Goal: Contribute content: Add original content to the website for others to see

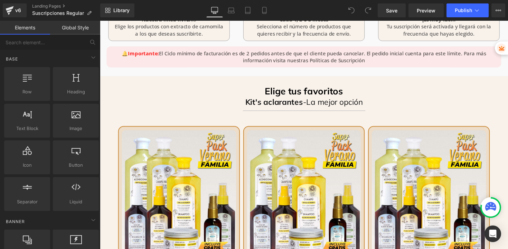
scroll to position [400, 0]
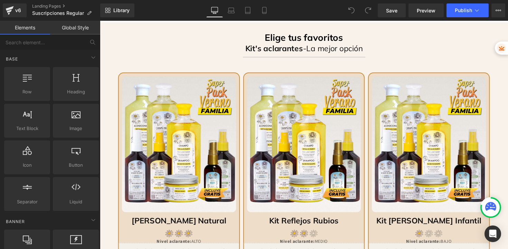
click at [185, 167] on img at bounding box center [180, 147] width 117 height 139
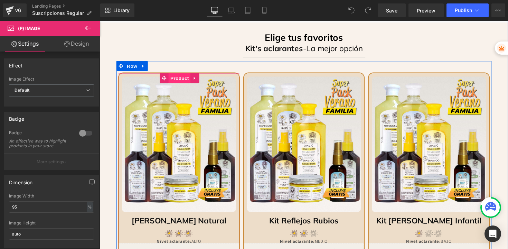
click at [175, 79] on span "Product" at bounding box center [181, 79] width 22 height 10
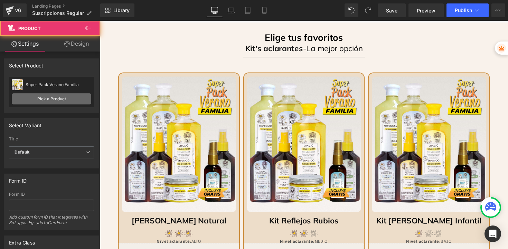
click at [50, 101] on link "Pick a Product" at bounding box center [51, 98] width 79 height 11
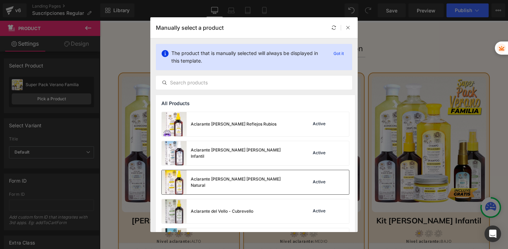
click at [210, 176] on div "Aclarante [PERSON_NAME] [PERSON_NAME] Natural" at bounding box center [228, 182] width 133 height 24
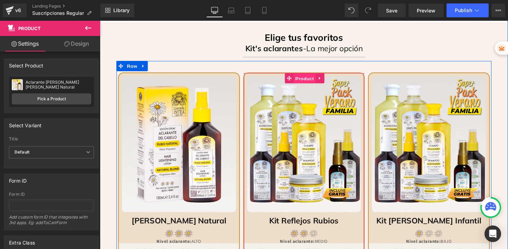
click at [304, 79] on span "Product" at bounding box center [309, 80] width 22 height 10
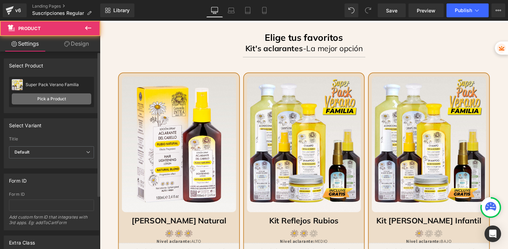
click at [47, 99] on link "Pick a Product" at bounding box center [51, 98] width 79 height 11
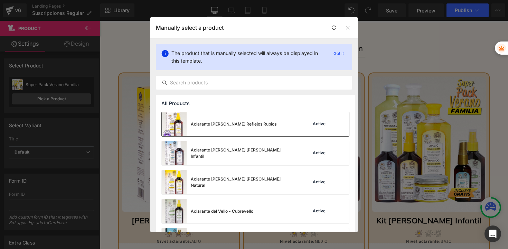
click at [222, 124] on div "Aclarante [PERSON_NAME] Reflejos Rubios" at bounding box center [234, 124] width 86 height 6
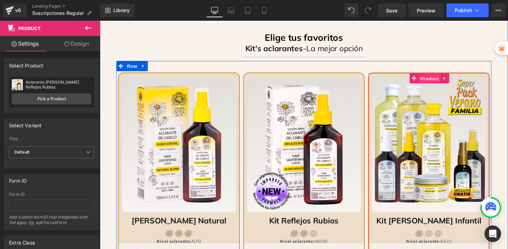
click at [427, 81] on span "Product" at bounding box center [437, 80] width 22 height 10
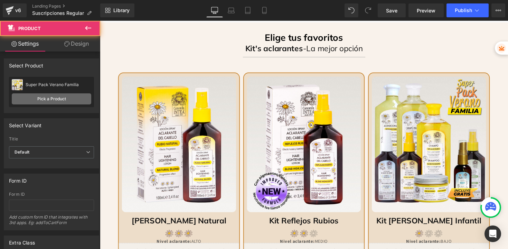
click at [50, 100] on link "Pick a Product" at bounding box center [51, 98] width 79 height 11
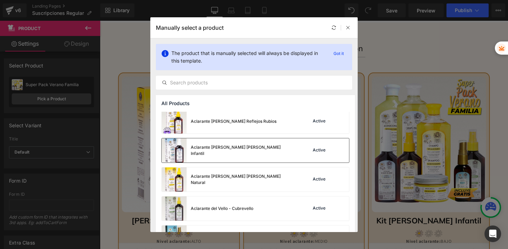
scroll to position [3, 0]
drag, startPoint x: 227, startPoint y: 151, endPoint x: 130, endPoint y: 134, distance: 98.3
click at [227, 151] on div "Aclarante [PERSON_NAME] [PERSON_NAME] Infantil" at bounding box center [243, 150] width 104 height 12
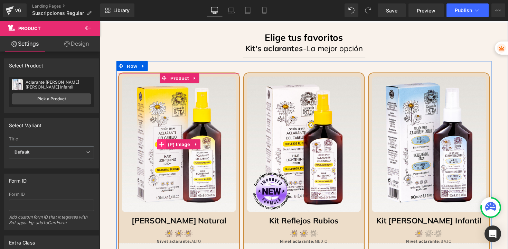
click at [162, 144] on span at bounding box center [163, 147] width 9 height 10
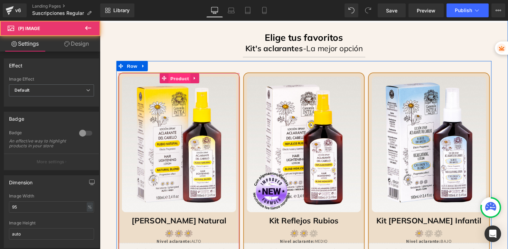
click at [179, 76] on span "Product" at bounding box center [181, 80] width 22 height 10
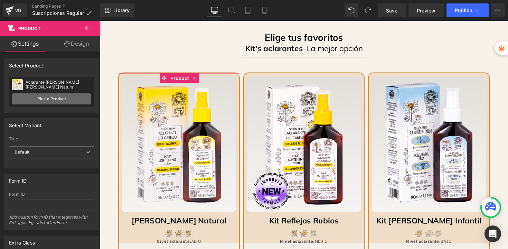
click at [47, 97] on link "Pick a Product" at bounding box center [51, 98] width 79 height 11
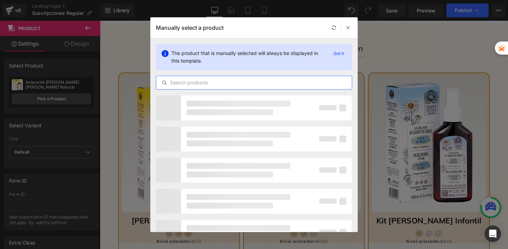
click at [239, 82] on input "text" at bounding box center [253, 82] width 195 height 8
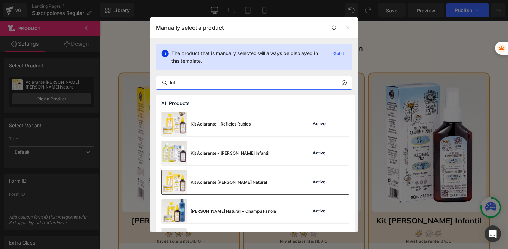
type input "kit"
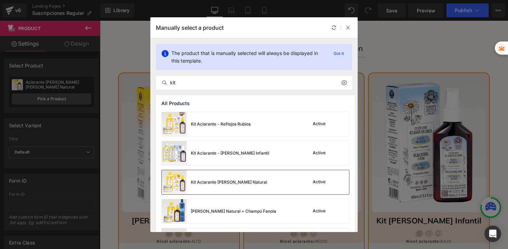
click at [240, 181] on div "Kit Aclarante [PERSON_NAME] Natural" at bounding box center [229, 182] width 76 height 6
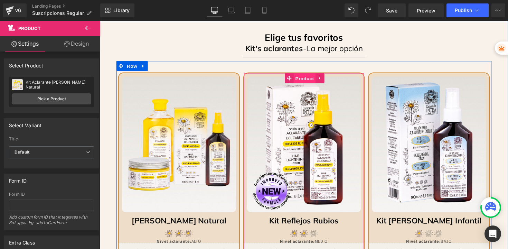
click at [303, 80] on span "Product" at bounding box center [309, 80] width 22 height 10
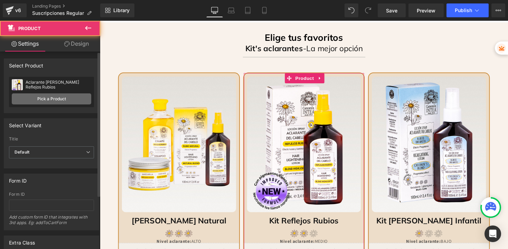
click at [65, 102] on link "Pick a Product" at bounding box center [51, 98] width 79 height 11
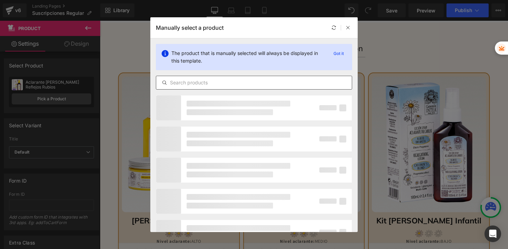
click at [197, 81] on input "text" at bounding box center [253, 82] width 195 height 8
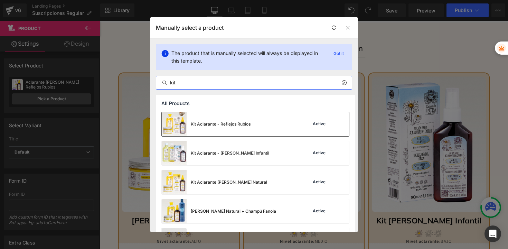
type input "kit"
click at [238, 127] on div "Kit Aclarante - Reflejos Rubios" at bounding box center [206, 124] width 89 height 24
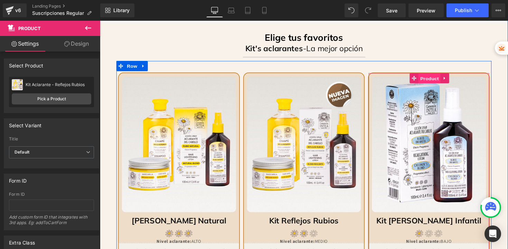
click at [429, 79] on span "Product" at bounding box center [437, 80] width 22 height 10
click at [427, 120] on img at bounding box center [436, 147] width 117 height 139
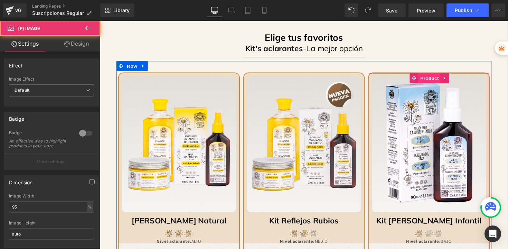
click at [426, 79] on span "Product" at bounding box center [437, 79] width 22 height 10
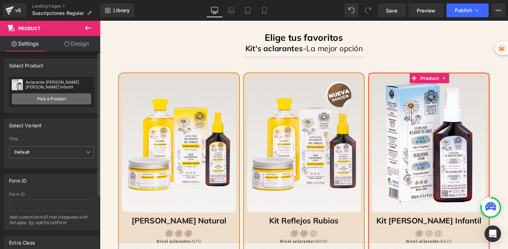
click at [44, 100] on link "Pick a Product" at bounding box center [51, 98] width 79 height 11
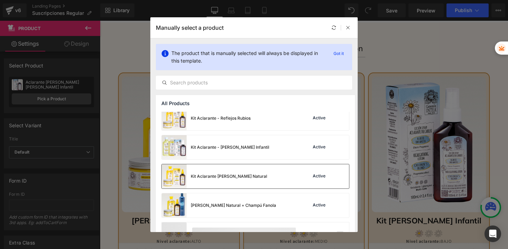
scroll to position [472, 0]
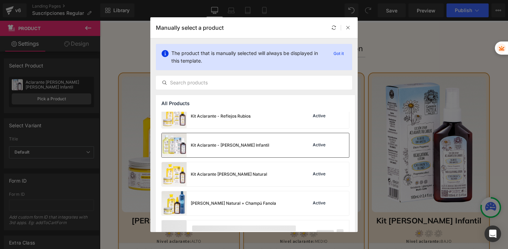
click at [215, 150] on div "Kit Aclarante - [PERSON_NAME] Infantil" at bounding box center [215, 145] width 107 height 24
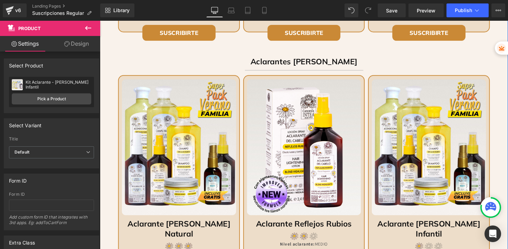
scroll to position [664, 0]
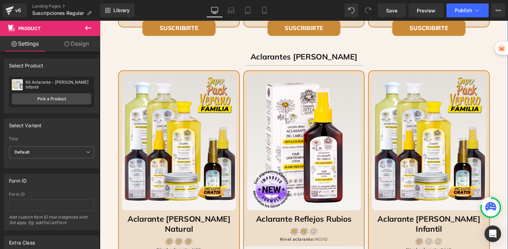
click at [166, 119] on img at bounding box center [180, 145] width 117 height 139
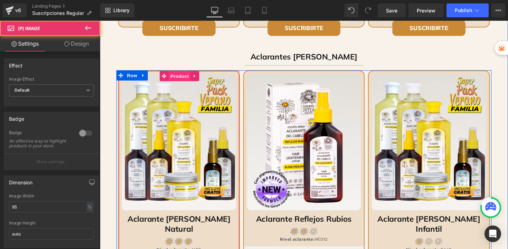
click at [183, 79] on span "Product" at bounding box center [181, 77] width 22 height 10
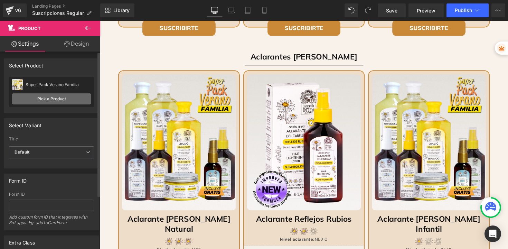
click at [38, 102] on link "Pick a Product" at bounding box center [51, 98] width 79 height 11
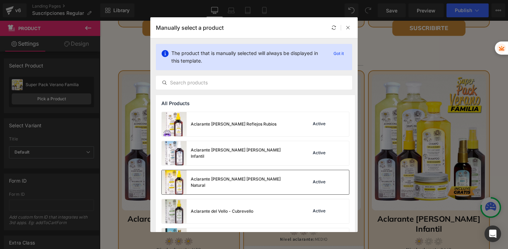
click at [220, 184] on div "Aclarante [PERSON_NAME] [PERSON_NAME] Natural" at bounding box center [243, 182] width 104 height 12
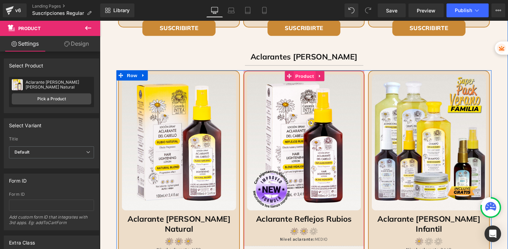
click at [302, 77] on span "Product" at bounding box center [309, 77] width 22 height 10
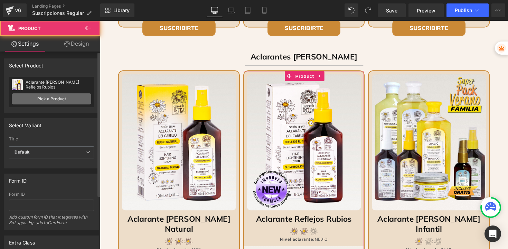
click at [46, 102] on link "Pick a Product" at bounding box center [51, 98] width 79 height 11
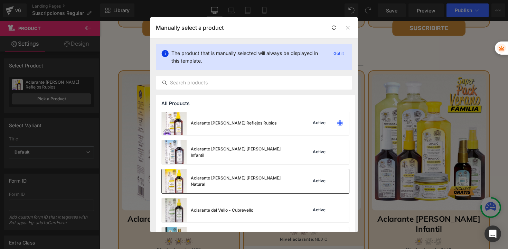
scroll to position [1, 0]
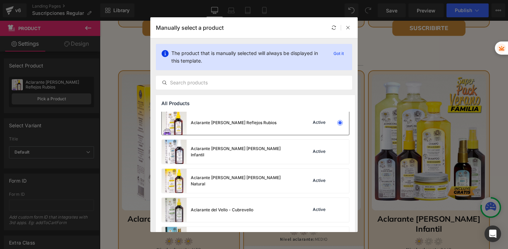
click at [239, 119] on div "Aclarante [PERSON_NAME] Reflejos Rubios" at bounding box center [219, 122] width 115 height 24
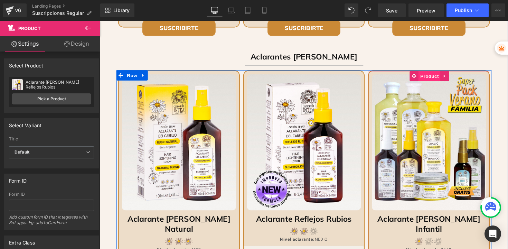
click at [426, 78] on span "Product" at bounding box center [437, 77] width 22 height 10
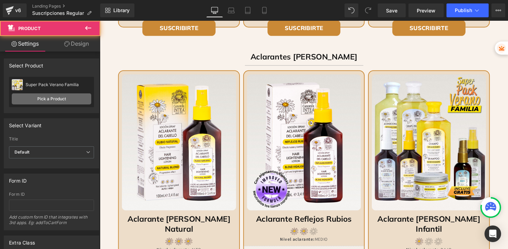
click at [64, 100] on link "Pick a Product" at bounding box center [51, 98] width 79 height 11
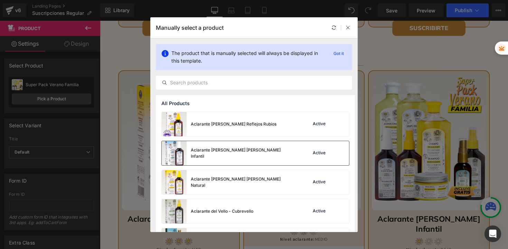
click at [229, 159] on div "Aclarante [PERSON_NAME] [PERSON_NAME] Infantil" at bounding box center [228, 153] width 133 height 24
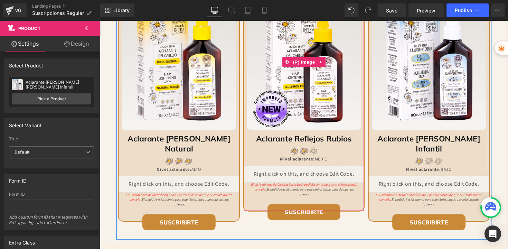
scroll to position [805, 0]
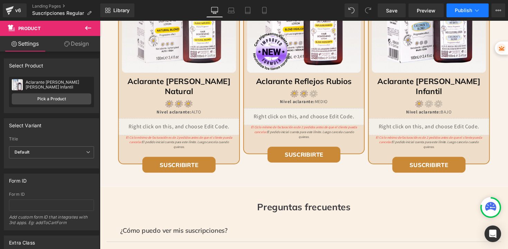
click at [455, 8] on span "Publish" at bounding box center [462, 11] width 17 height 6
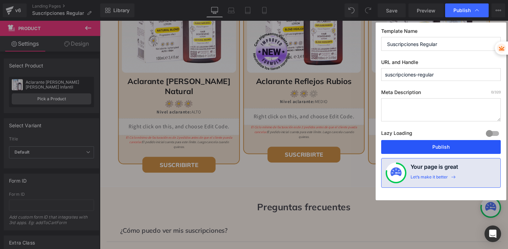
click at [430, 148] on button "Publish" at bounding box center [440, 147] width 119 height 14
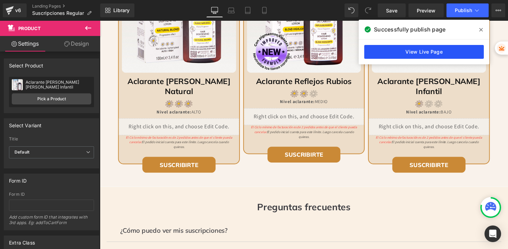
click at [415, 52] on link "View Live Page" at bounding box center [423, 52] width 119 height 14
